Goal: Obtain resource: Download file/media

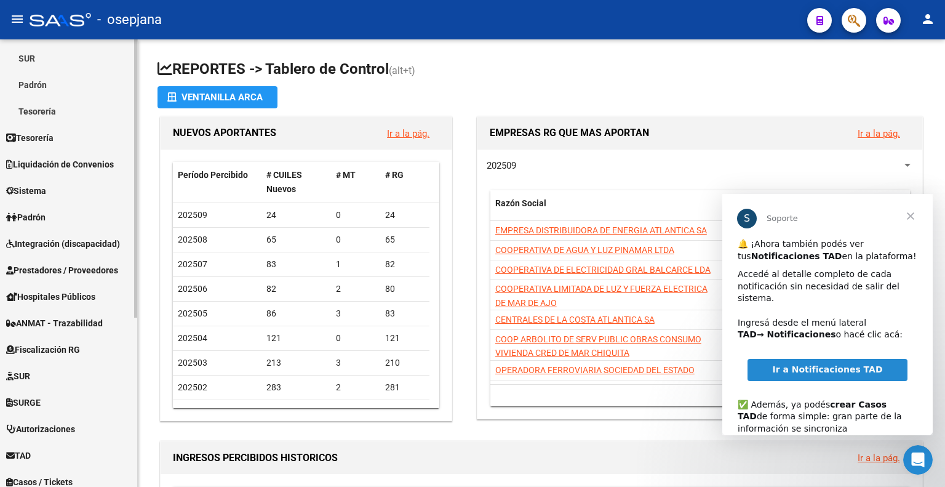
scroll to position [185, 0]
click at [90, 170] on span "Liquidación de Convenios" at bounding box center [60, 164] width 108 height 14
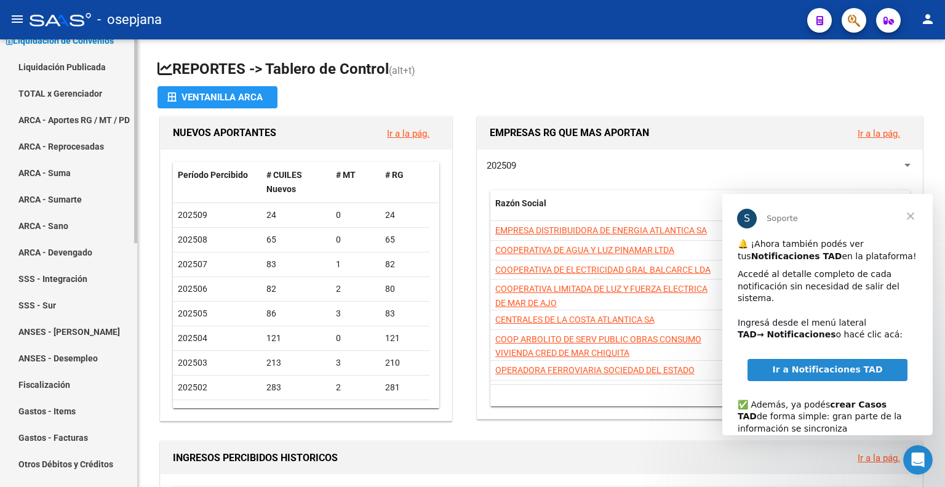
scroll to position [0, 0]
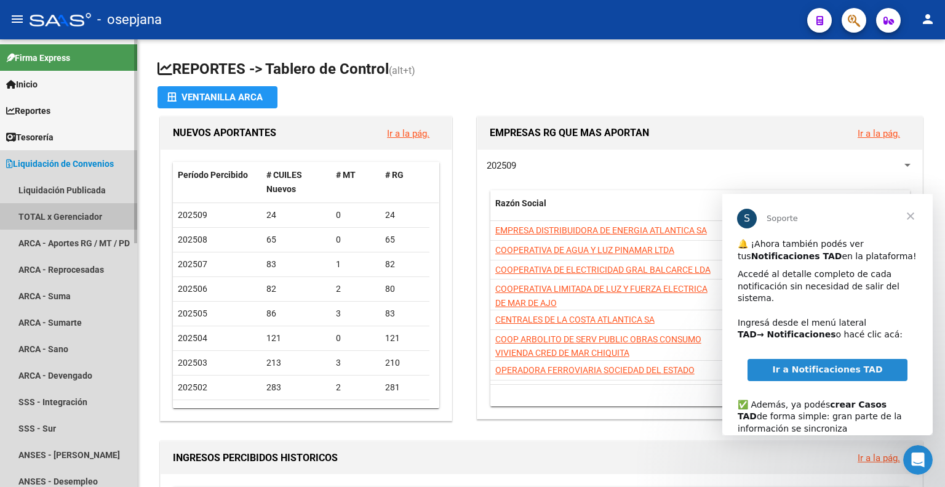
click at [84, 212] on link "TOTAL x Gerenciador" at bounding box center [68, 216] width 137 height 26
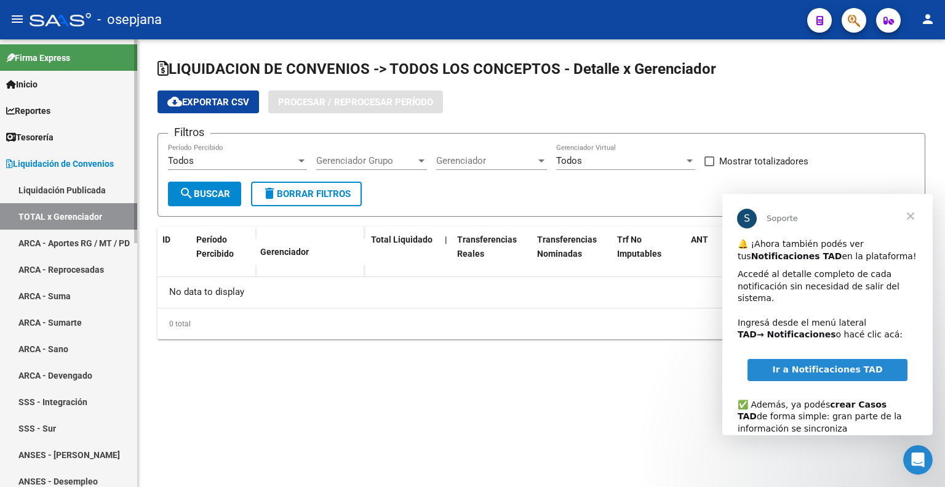
checkbox input "true"
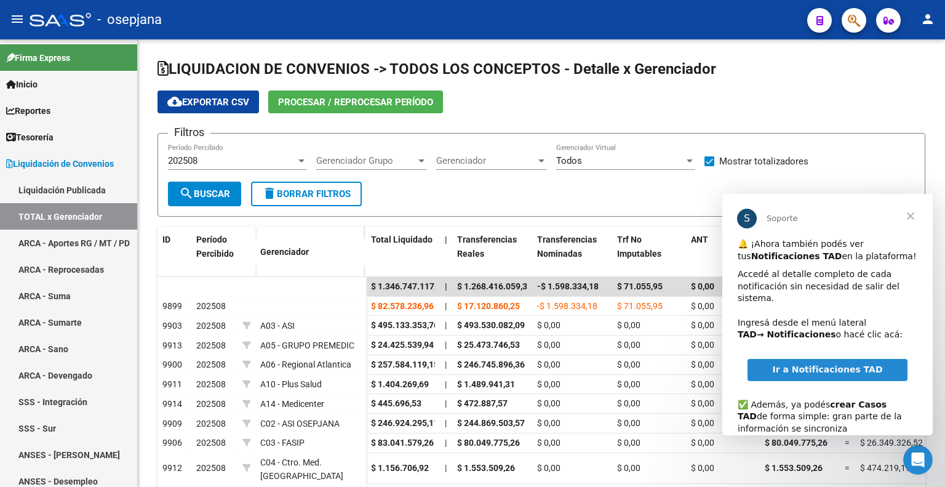
click at [915, 213] on span "Cerrar" at bounding box center [910, 216] width 44 height 44
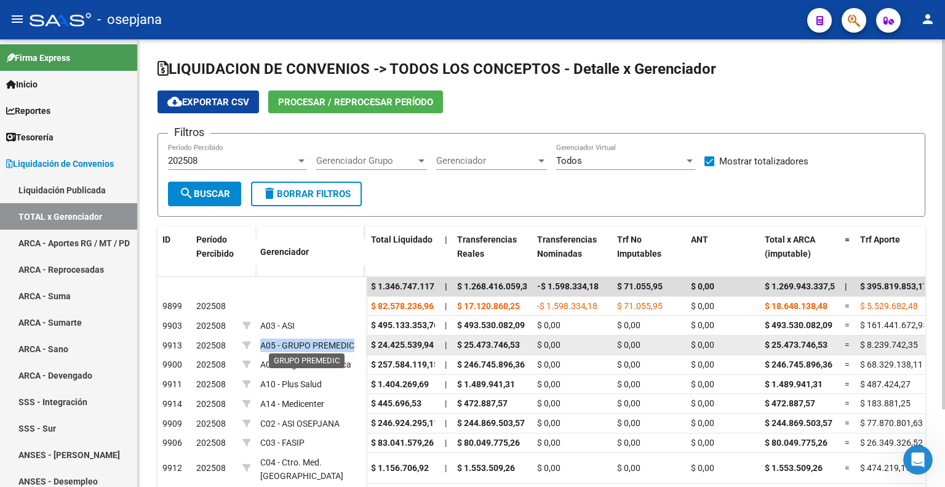
drag, startPoint x: 356, startPoint y: 341, endPoint x: 261, endPoint y: 341, distance: 95.3
click at [261, 341] on div "A05 - GRUPO PREMEDIC" at bounding box center [310, 345] width 101 height 14
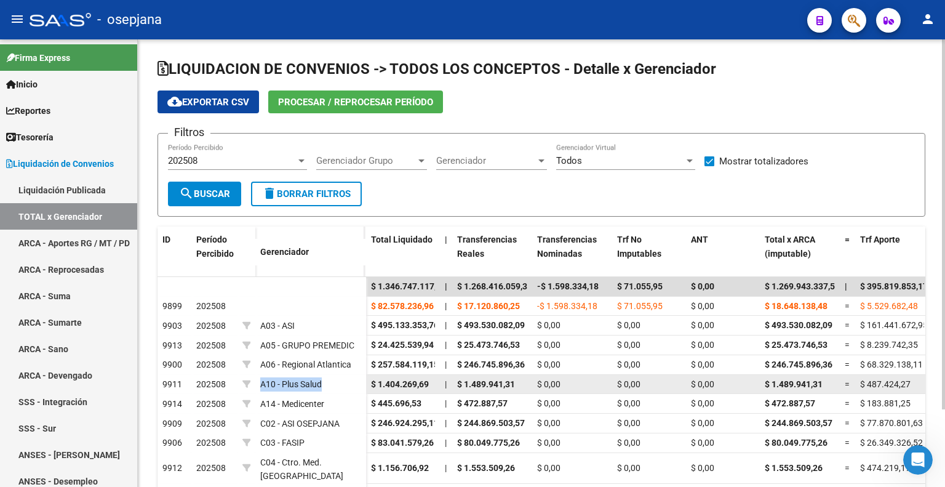
drag, startPoint x: 325, startPoint y: 378, endPoint x: 257, endPoint y: 379, distance: 67.7
click at [257, 379] on datatable-body-cell "A10 - Plus Salud" at bounding box center [310, 385] width 111 height 20
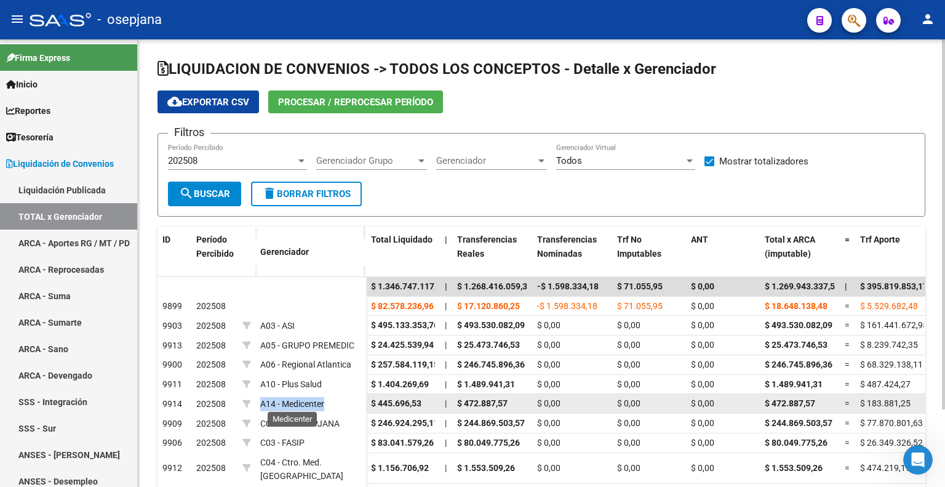
drag, startPoint x: 334, startPoint y: 402, endPoint x: 262, endPoint y: 399, distance: 72.0
click at [262, 399] on div "A14 - Medicenter" at bounding box center [310, 404] width 101 height 14
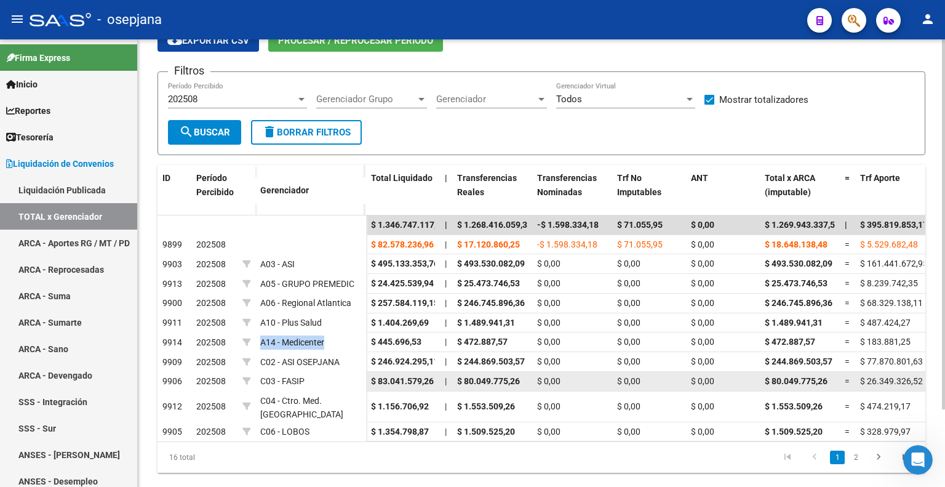
scroll to position [93, 0]
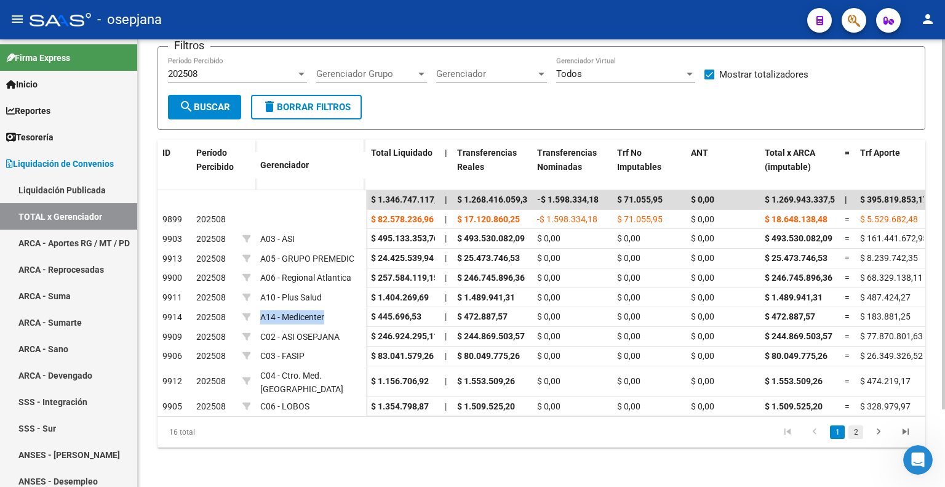
click at [856, 434] on link "2" at bounding box center [855, 432] width 15 height 14
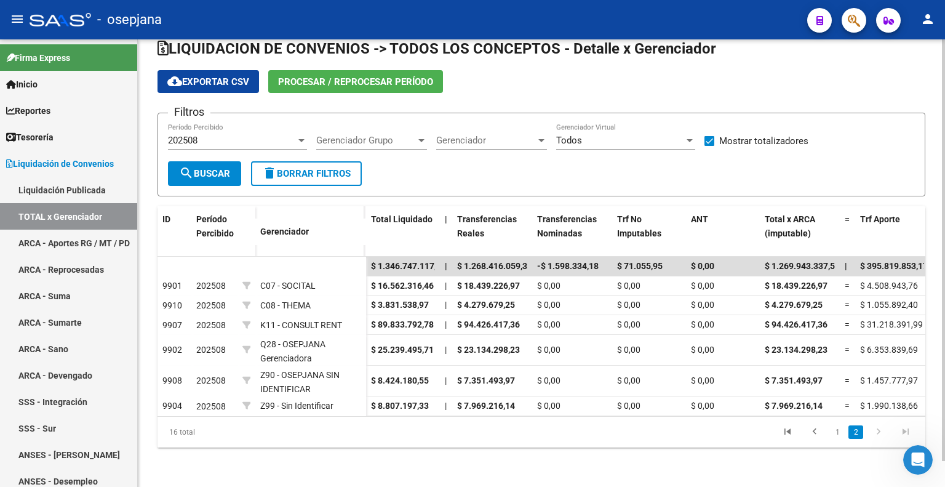
scroll to position [27, 0]
click at [836, 434] on link "1" at bounding box center [837, 432] width 15 height 14
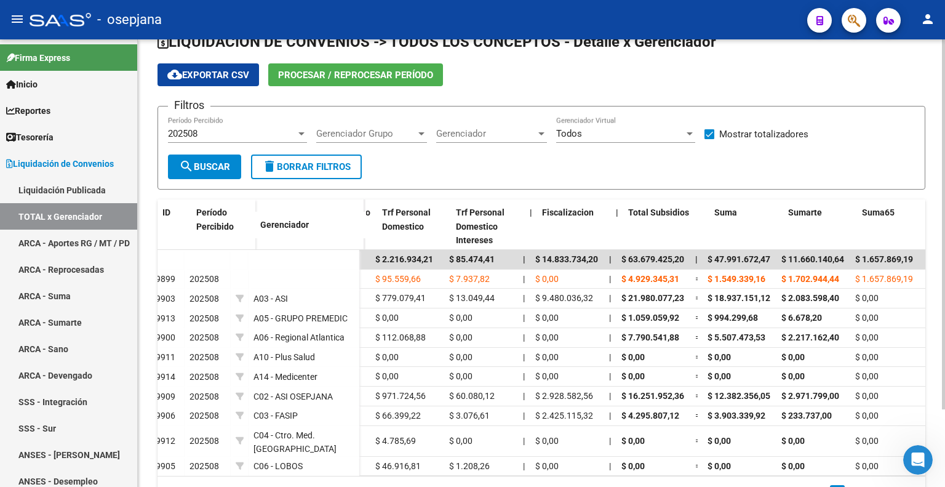
scroll to position [0, 920]
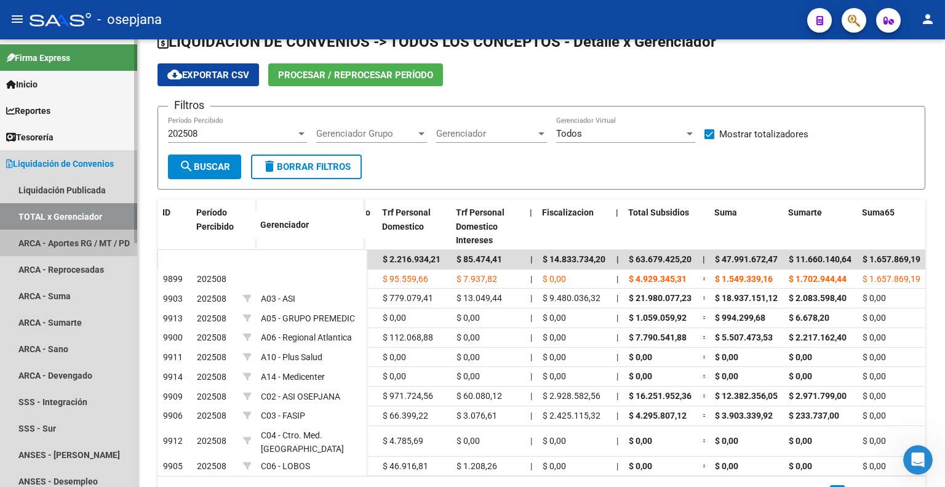
click at [76, 239] on link "ARCA - Aportes RG / MT / PD" at bounding box center [68, 242] width 137 height 26
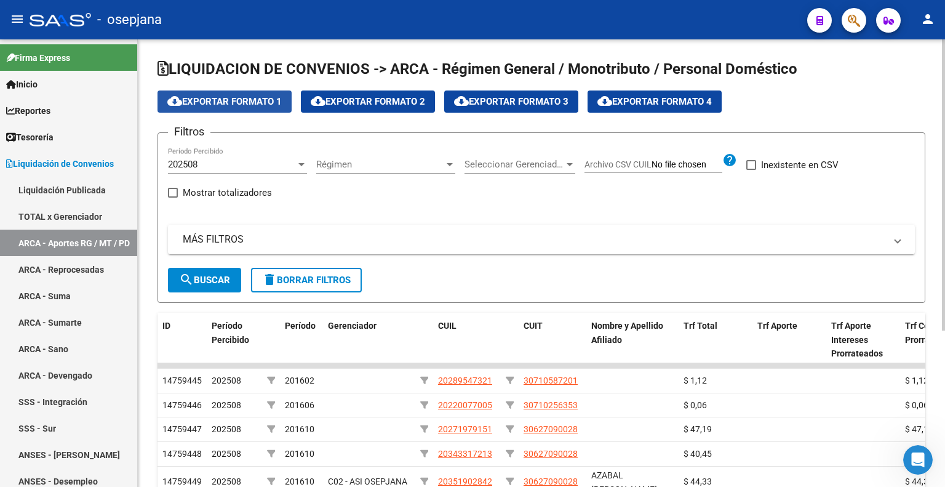
click at [218, 104] on span "cloud_download Exportar Formato 1" at bounding box center [224, 101] width 114 height 11
